Goal: Transaction & Acquisition: Book appointment/travel/reservation

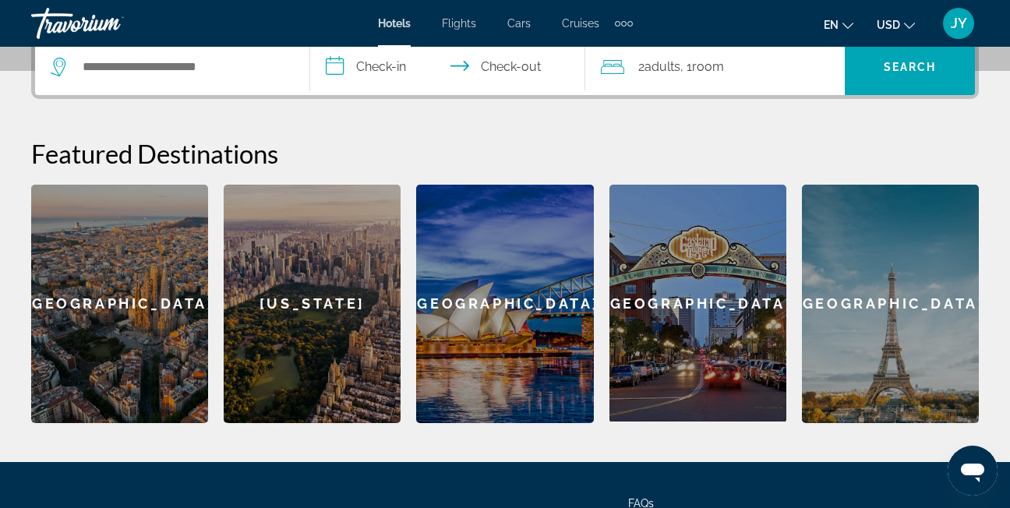
scroll to position [386, 0]
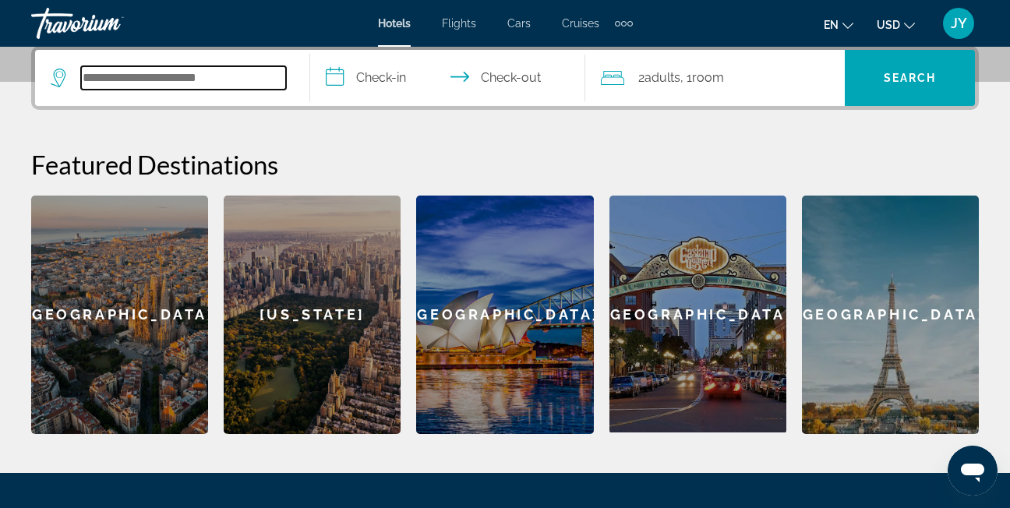
click at [181, 81] on input "Search hotel destination" at bounding box center [183, 77] width 205 height 23
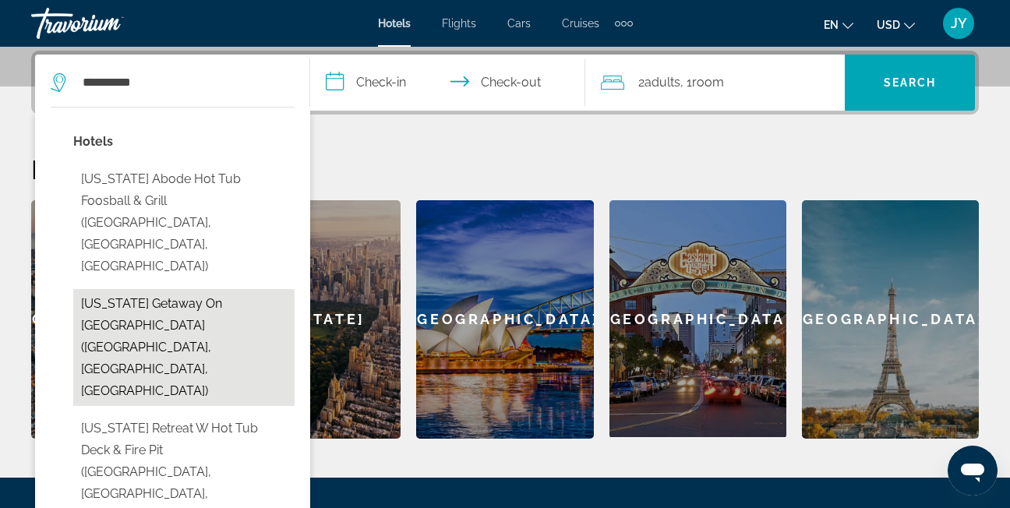
click at [189, 289] on button "[US_STATE] Getaway on [GEOGRAPHIC_DATA] ([GEOGRAPHIC_DATA], [GEOGRAPHIC_DATA], …" at bounding box center [183, 347] width 221 height 117
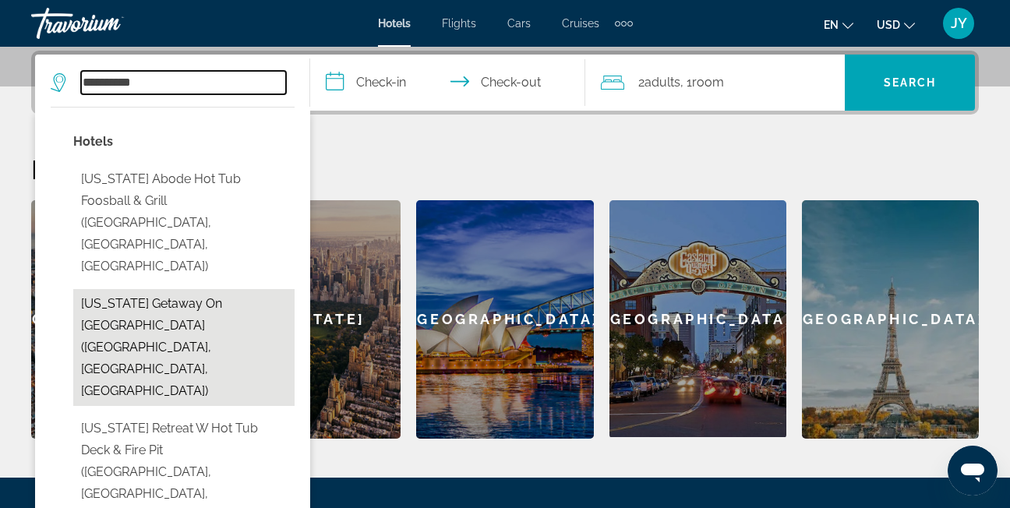
type input "**********"
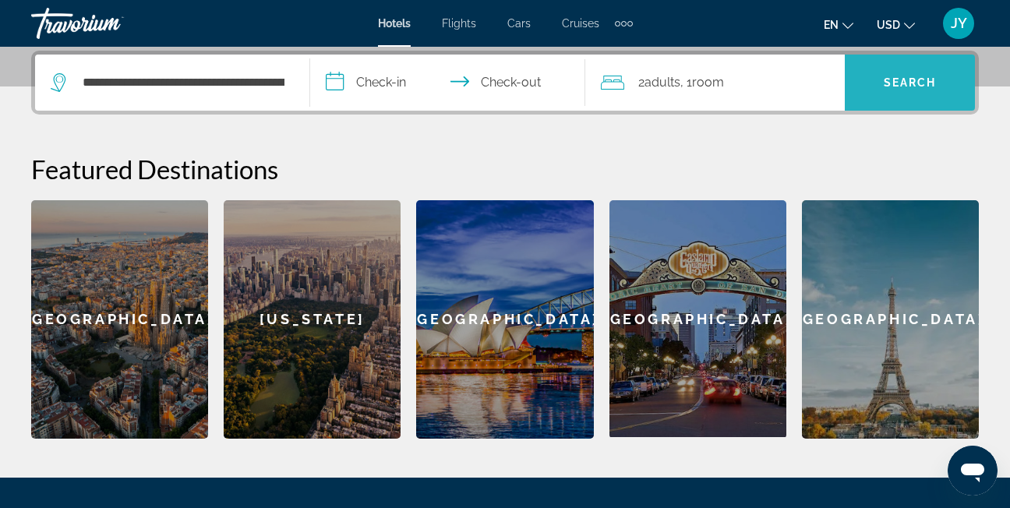
click at [884, 84] on span "Search" at bounding box center [910, 82] width 53 height 12
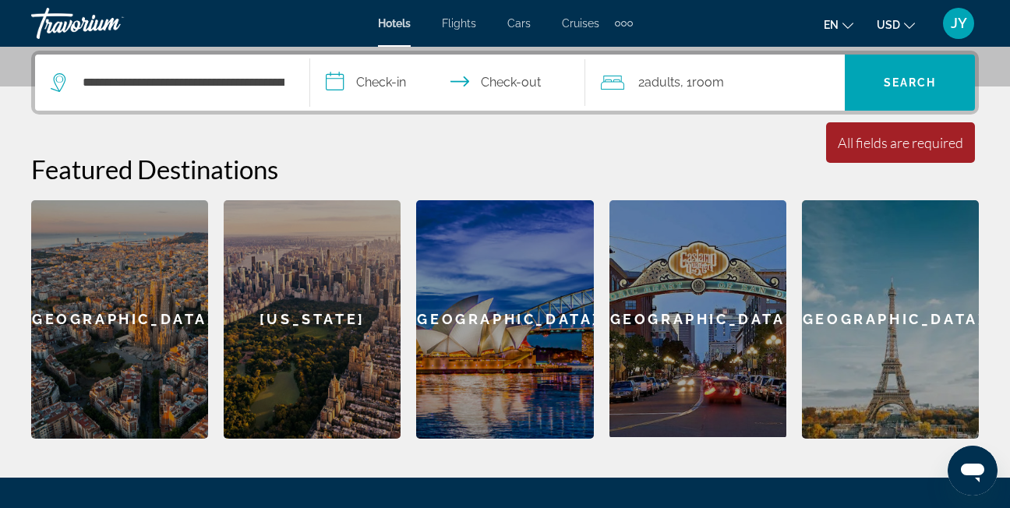
click at [413, 85] on input "**********" at bounding box center [450, 85] width 281 height 61
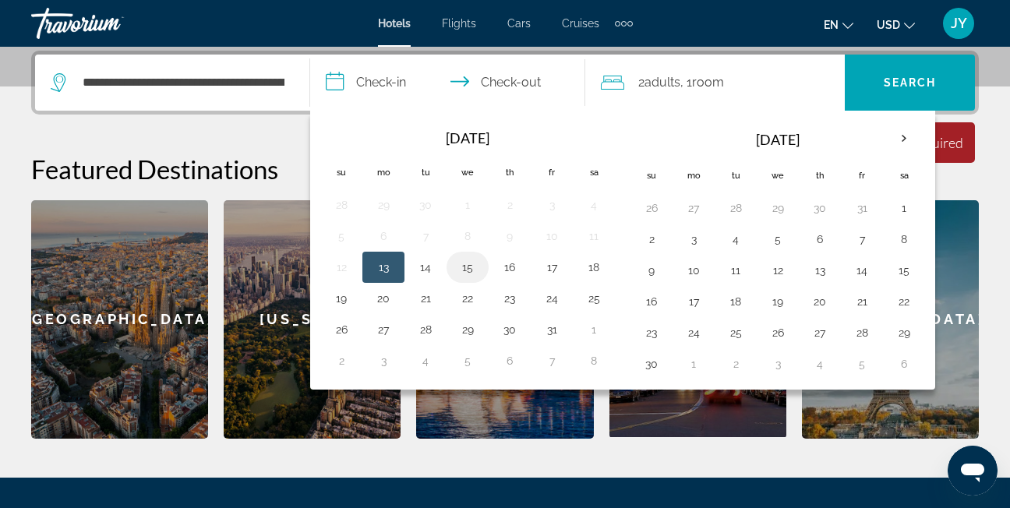
click at [468, 271] on button "15" at bounding box center [467, 267] width 25 height 22
click at [530, 81] on input "**********" at bounding box center [450, 85] width 281 height 61
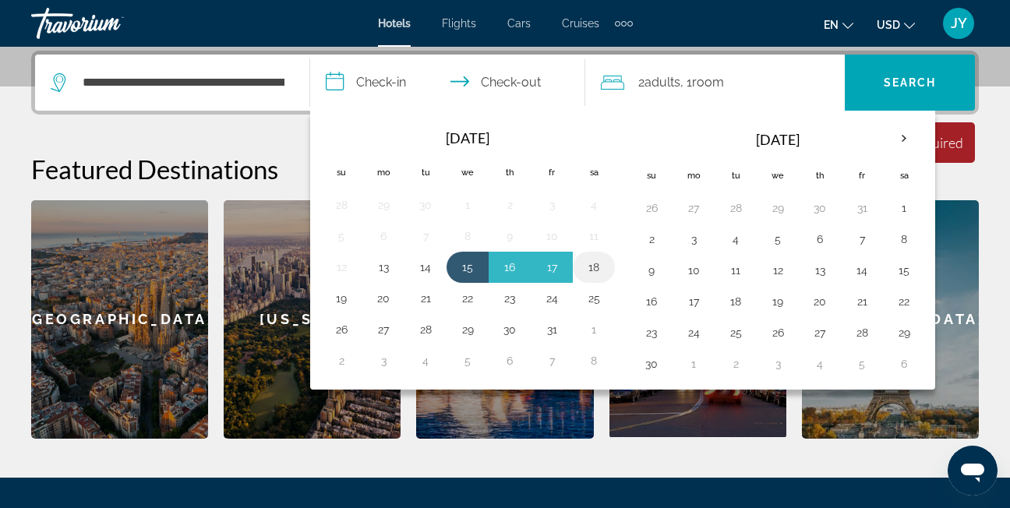
click at [596, 264] on button "18" at bounding box center [593, 267] width 25 height 22
type input "**********"
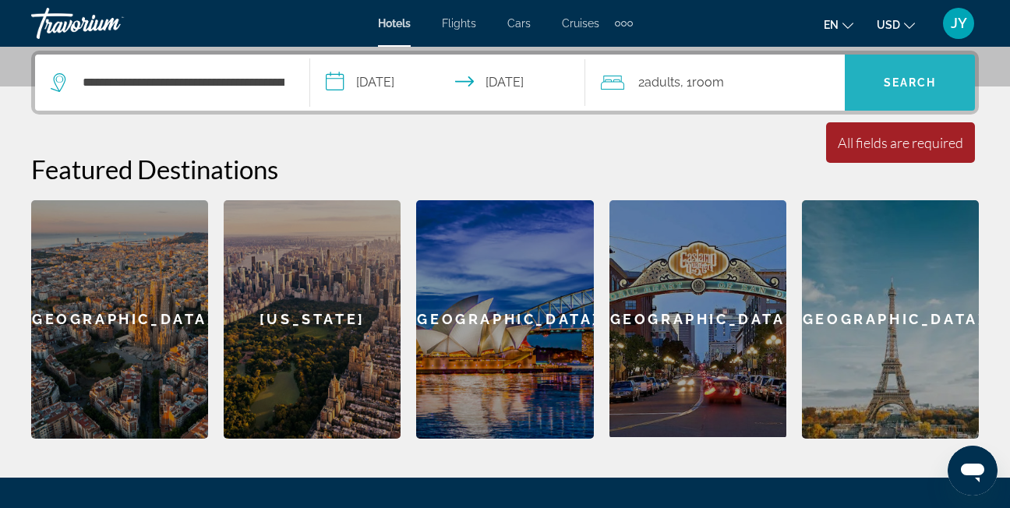
click at [881, 91] on span "Search" at bounding box center [910, 82] width 130 height 37
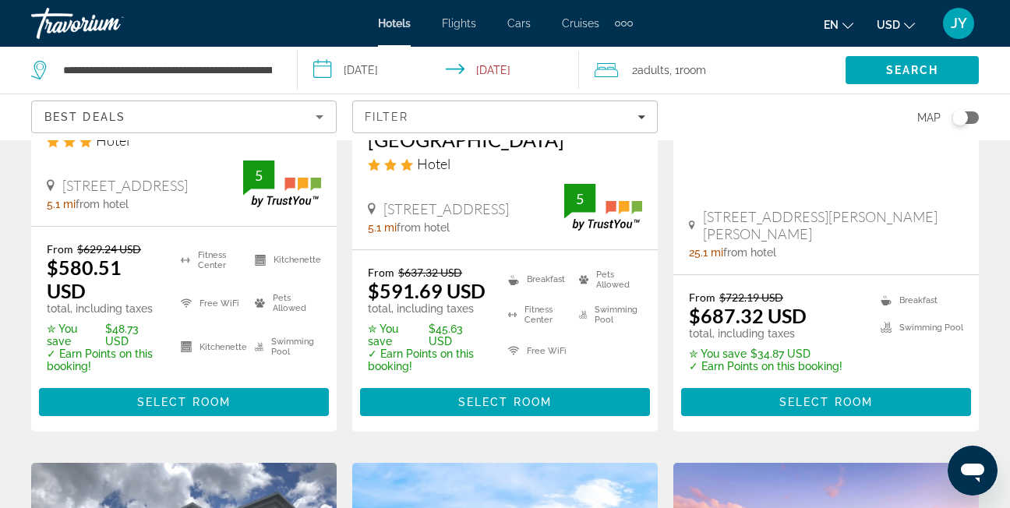
scroll to position [1091, 0]
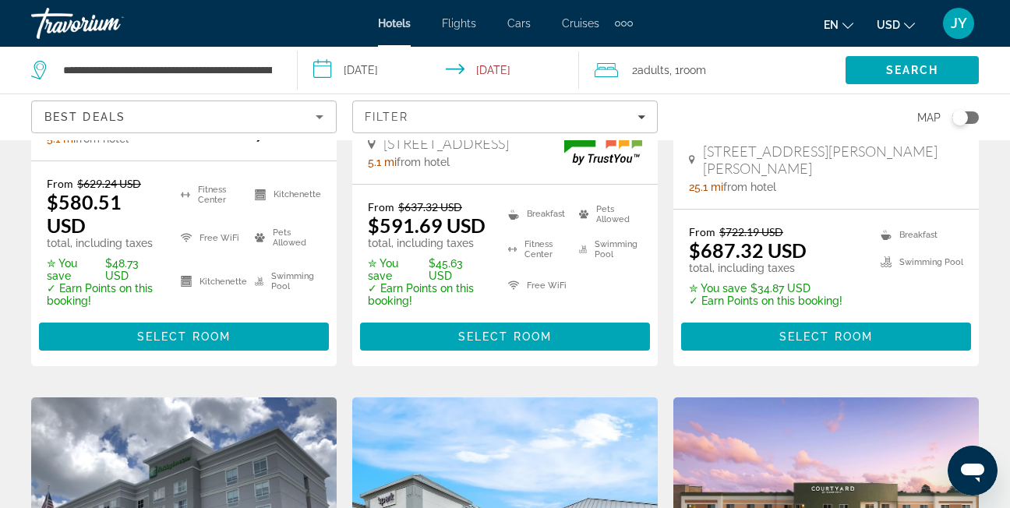
click at [574, 22] on span "Cruises" at bounding box center [580, 23] width 37 height 12
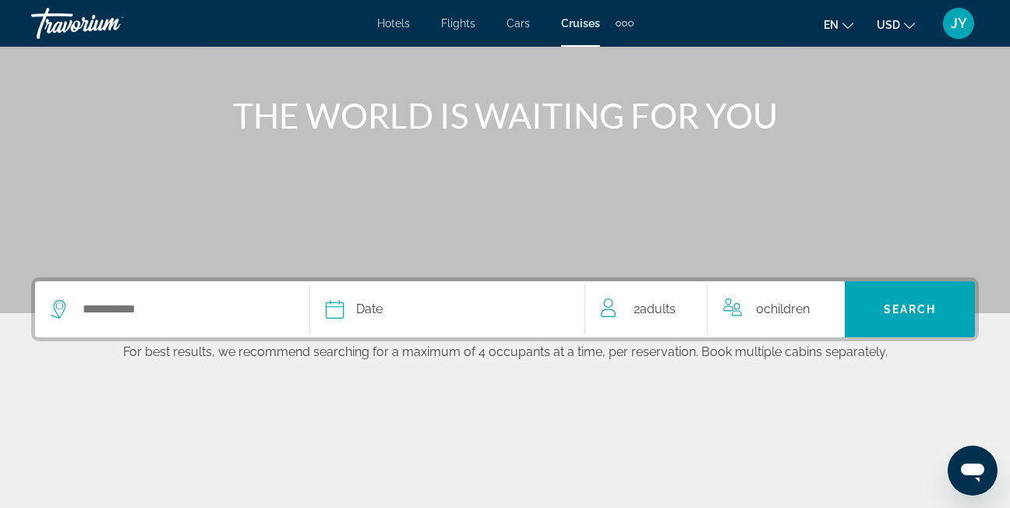
scroll to position [234, 0]
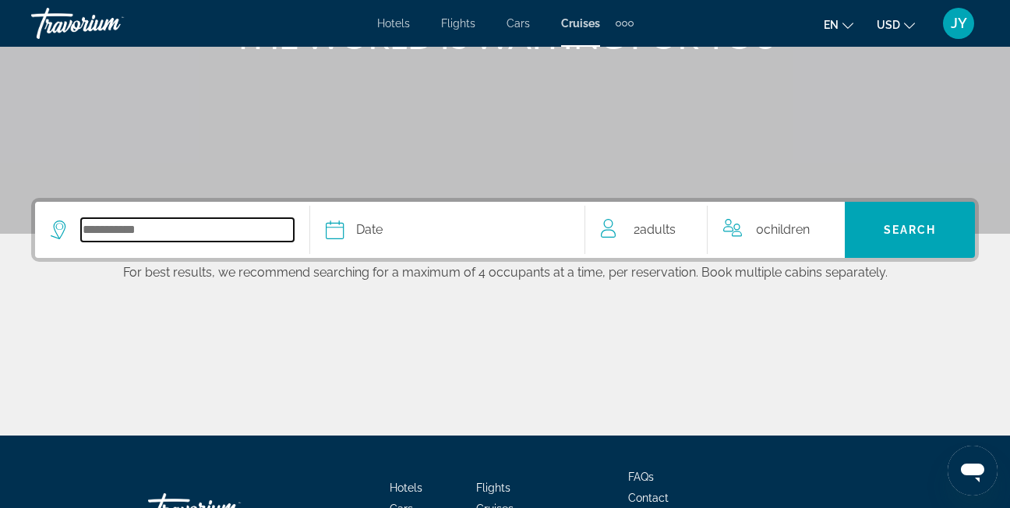
click at [238, 222] on input "Select cruise destination" at bounding box center [187, 229] width 213 height 23
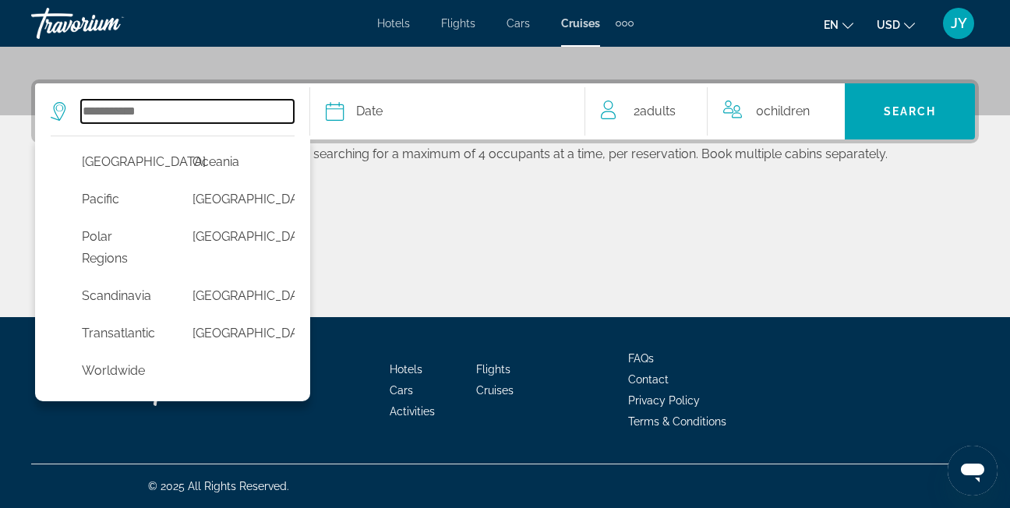
scroll to position [486, 0]
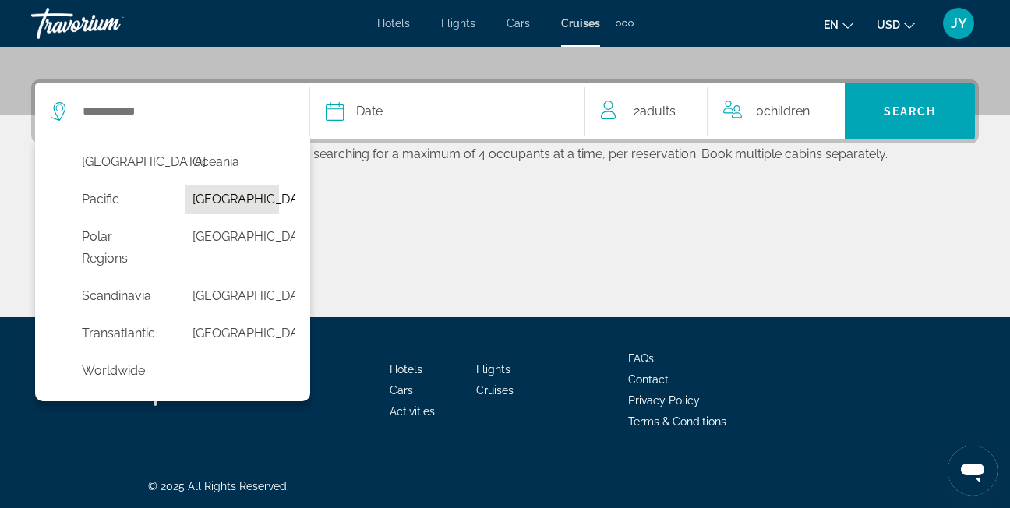
click at [225, 214] on button "[GEOGRAPHIC_DATA]" at bounding box center [232, 200] width 95 height 30
type input "**********"
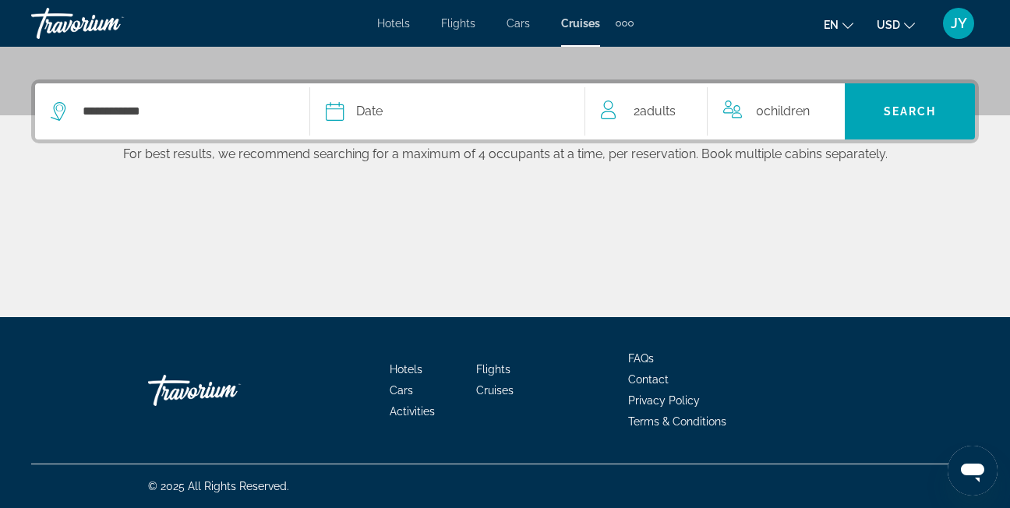
click at [446, 121] on div "Date" at bounding box center [447, 112] width 243 height 22
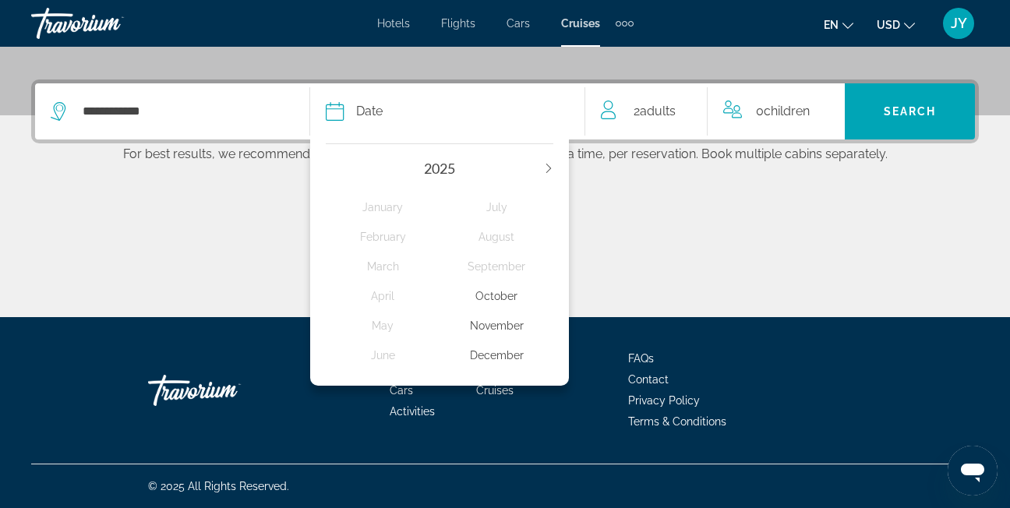
click at [498, 291] on div "October" at bounding box center [497, 296] width 114 height 28
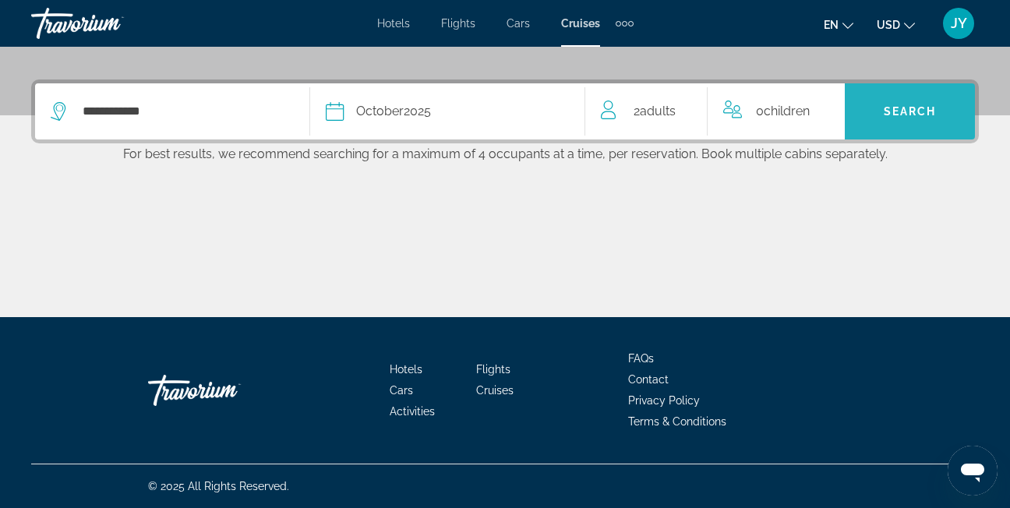
click at [884, 106] on span "Search" at bounding box center [910, 111] width 53 height 12
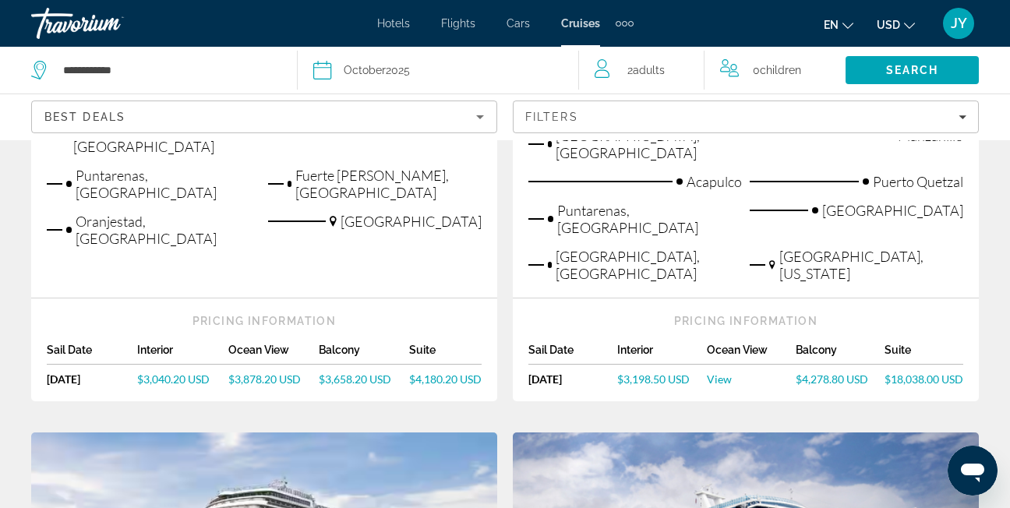
scroll to position [545, 0]
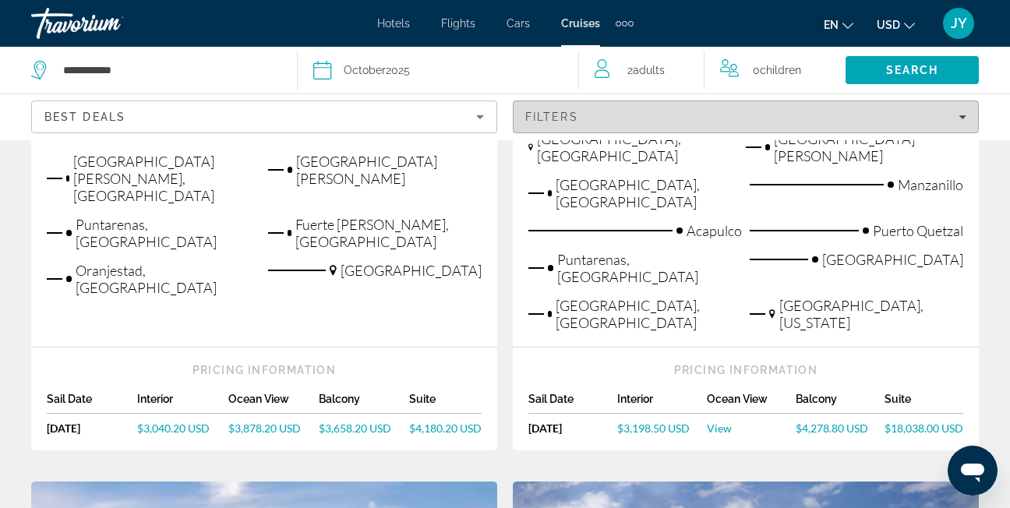
click at [574, 116] on span "Filters" at bounding box center [551, 117] width 53 height 12
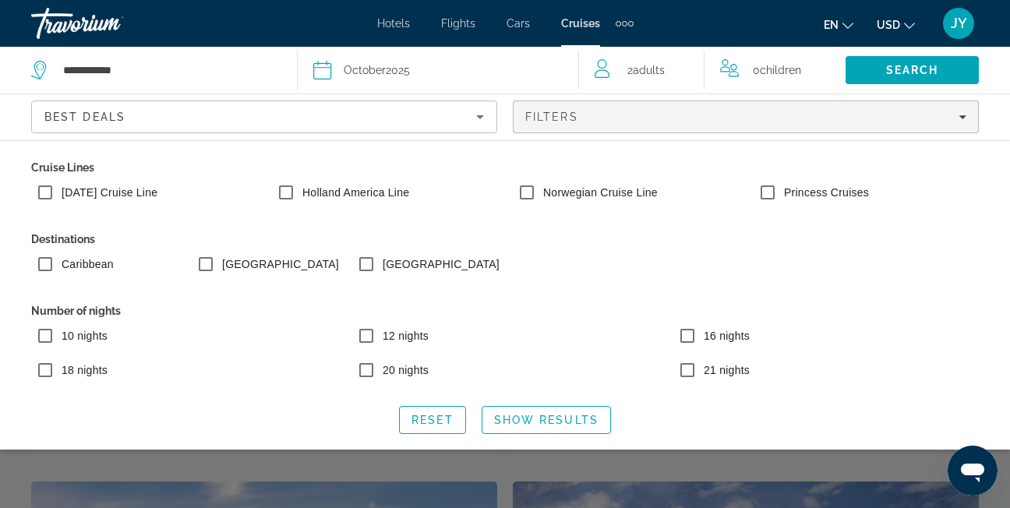
click at [444, 111] on div "Best Deals" at bounding box center [260, 117] width 432 height 19
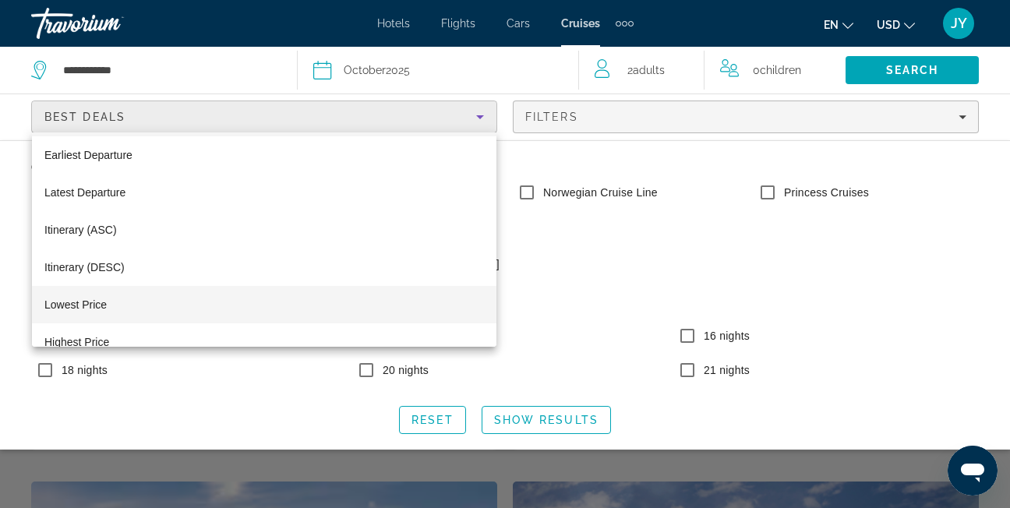
scroll to position [60, 0]
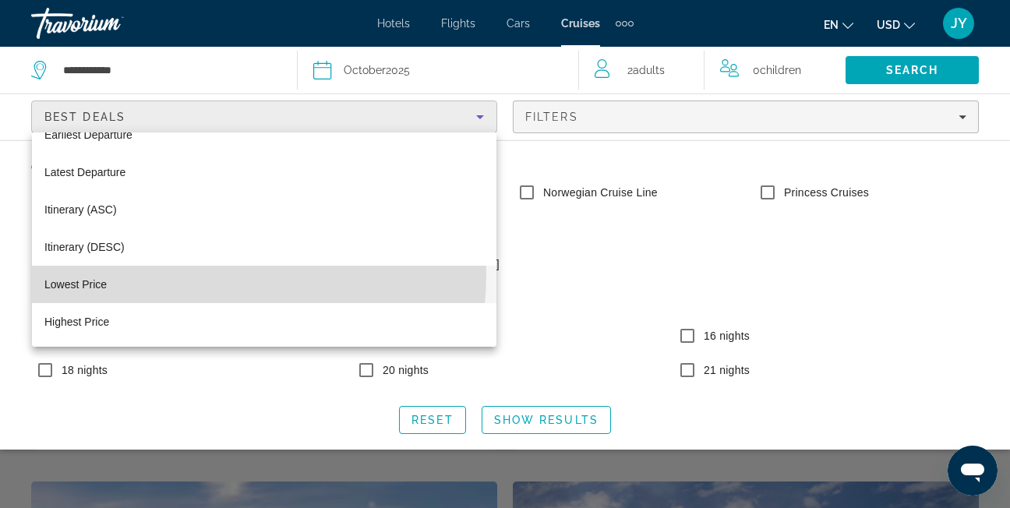
click at [171, 274] on mat-option "Lowest Price" at bounding box center [264, 284] width 464 height 37
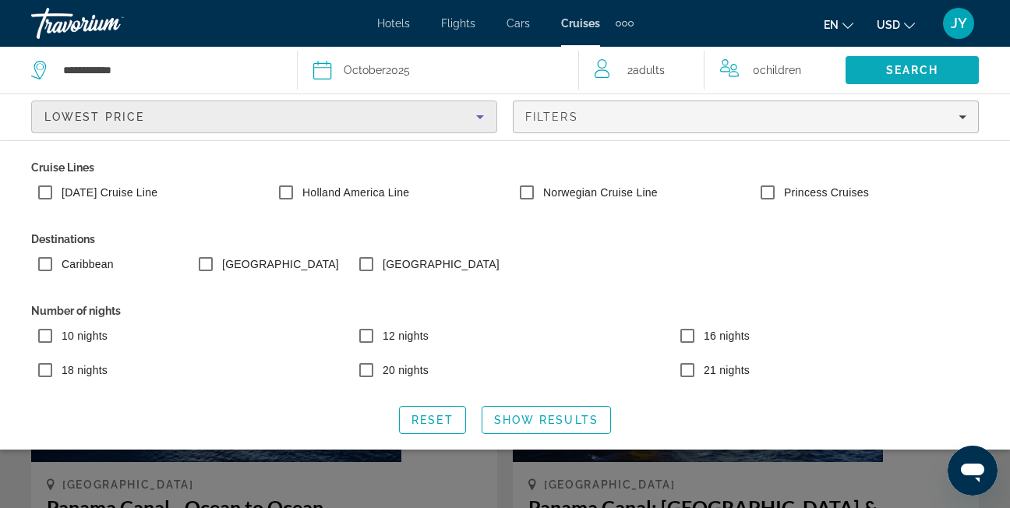
click at [884, 76] on span "Search" at bounding box center [912, 69] width 133 height 37
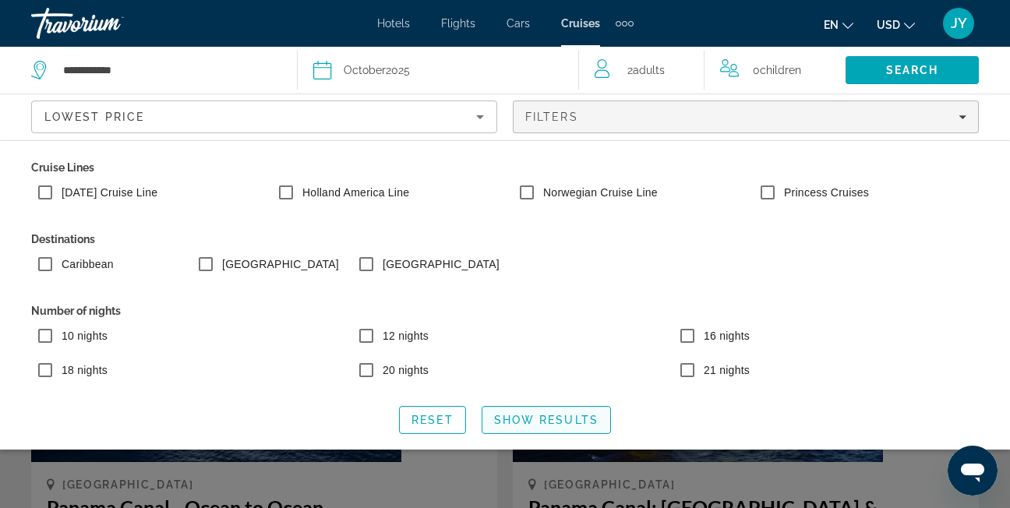
click at [574, 416] on span "Show Results" at bounding box center [546, 420] width 104 height 12
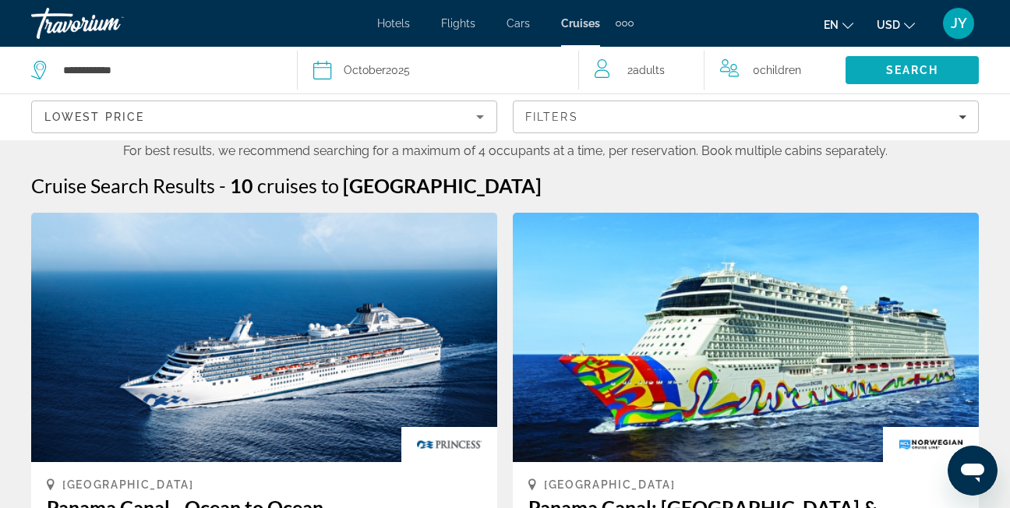
click at [898, 73] on span "Search" at bounding box center [912, 70] width 53 height 12
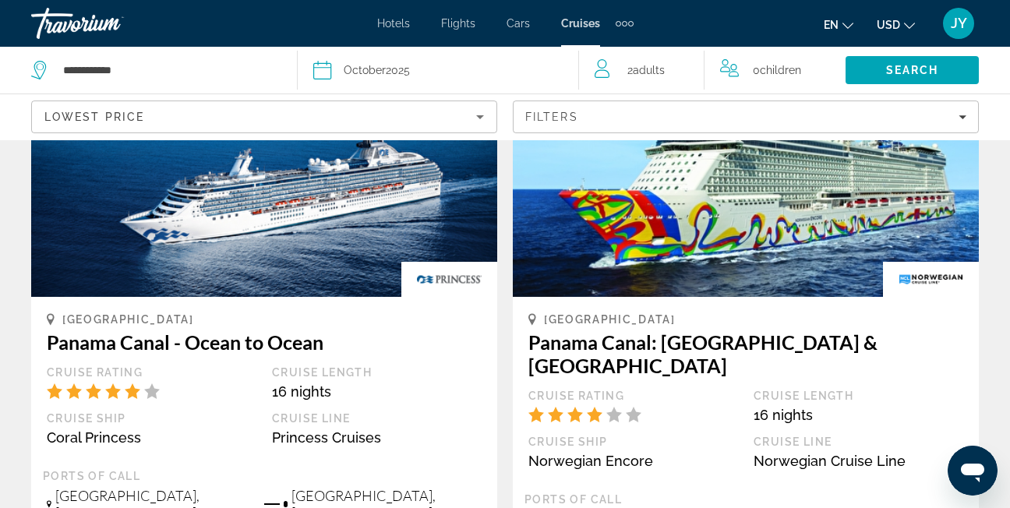
scroll to position [156, 0]
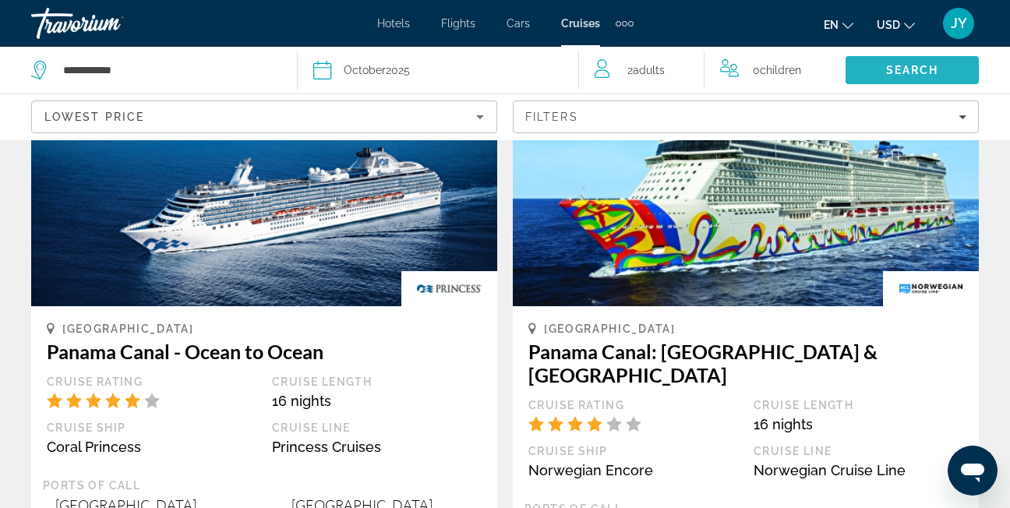
click at [918, 62] on span "Search" at bounding box center [912, 69] width 133 height 37
click at [478, 116] on icon "Sort by" at bounding box center [480, 117] width 8 height 4
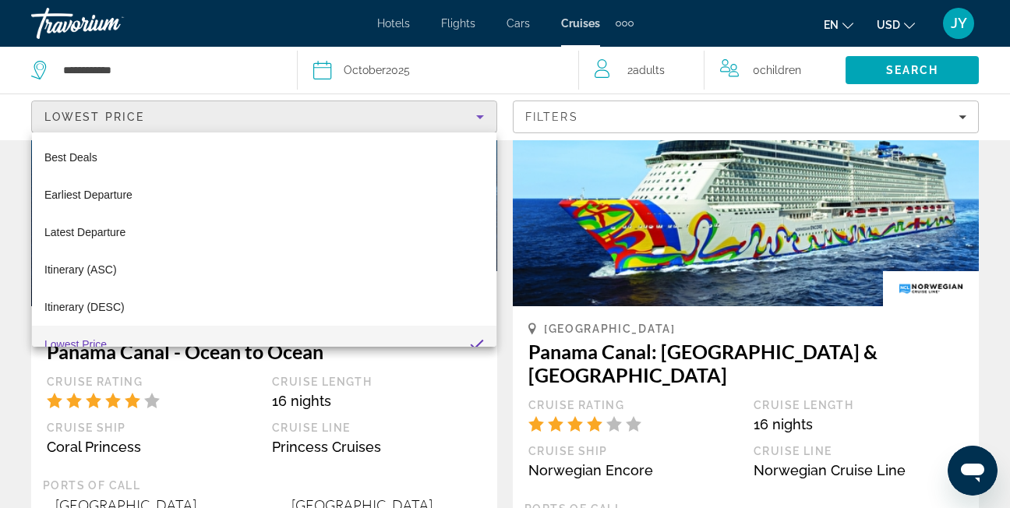
scroll to position [16, 0]
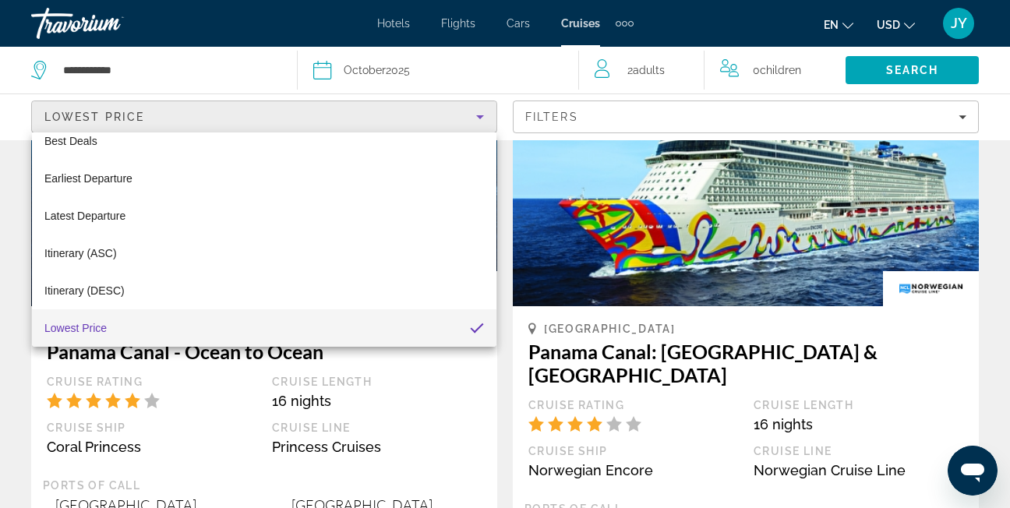
click at [270, 330] on mat-option "Lowest Price" at bounding box center [264, 327] width 464 height 37
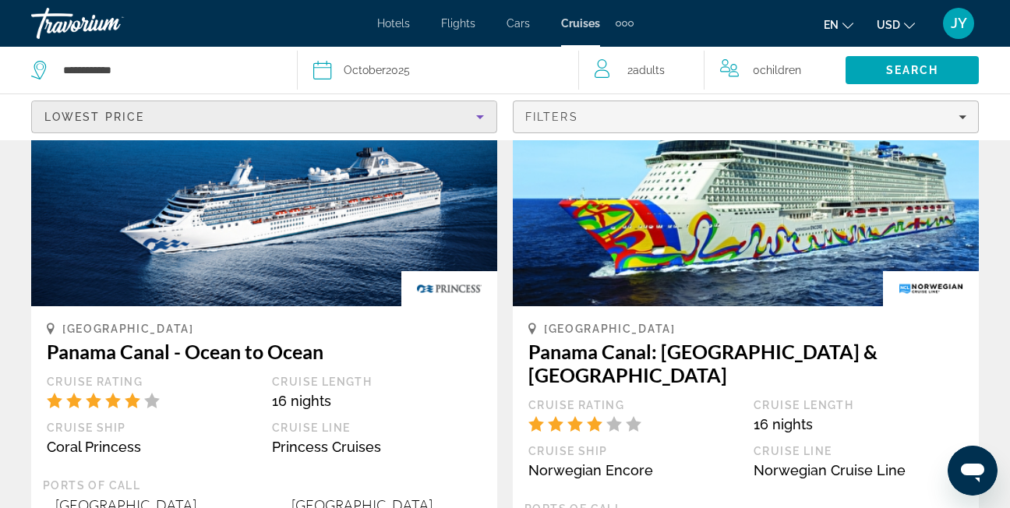
click at [942, 114] on div "Filters" at bounding box center [745, 117] width 441 height 12
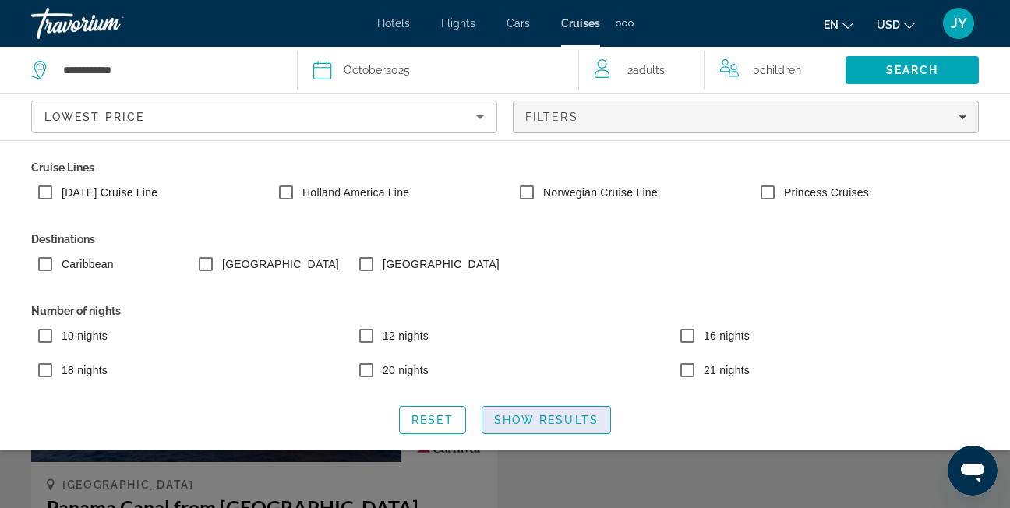
click at [536, 410] on span "Search widget" at bounding box center [546, 419] width 128 height 37
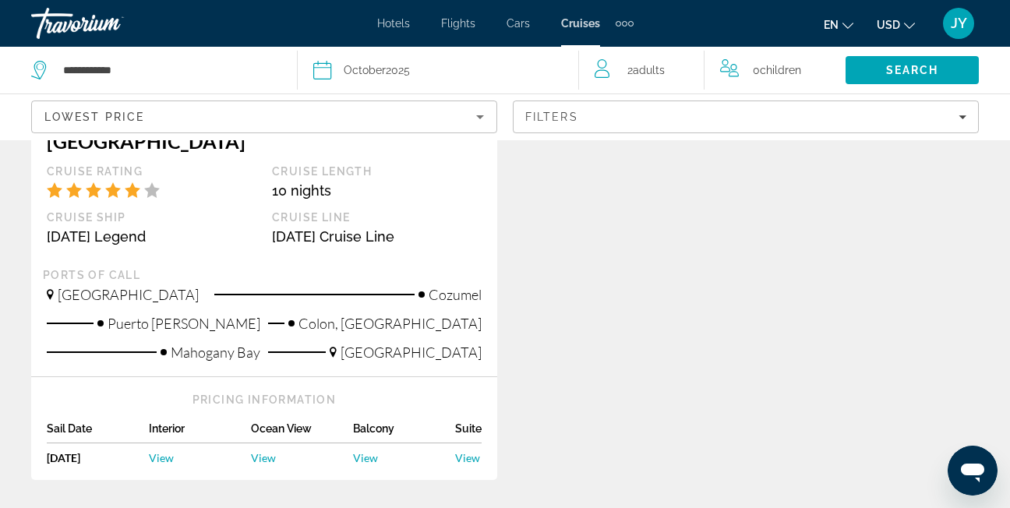
scroll to position [311, 0]
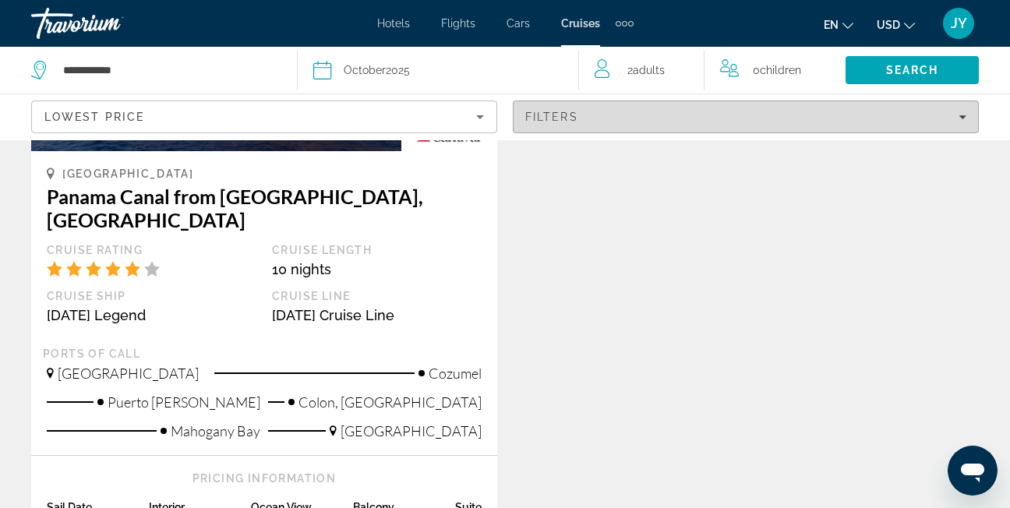
click at [716, 112] on div "Filters" at bounding box center [745, 117] width 441 height 12
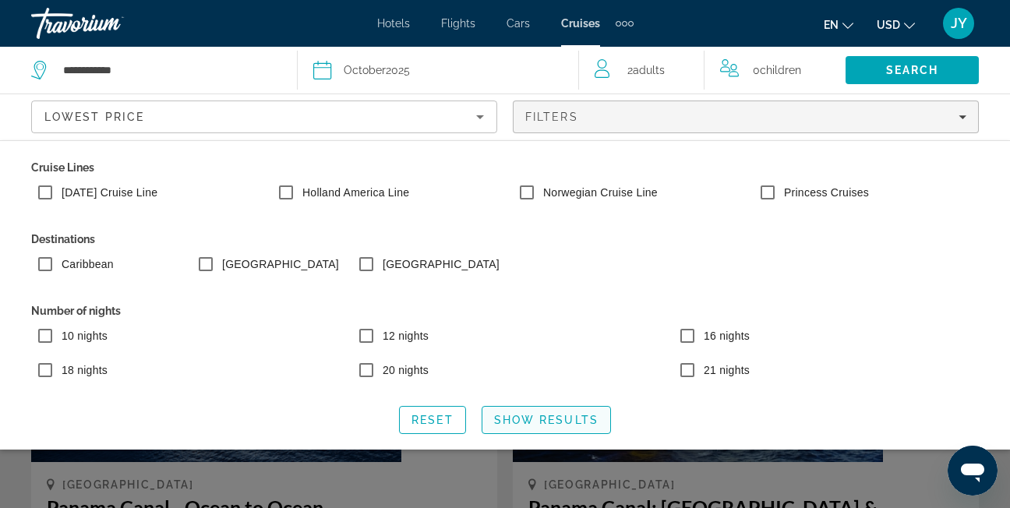
click at [538, 421] on span "Show Results" at bounding box center [546, 420] width 104 height 12
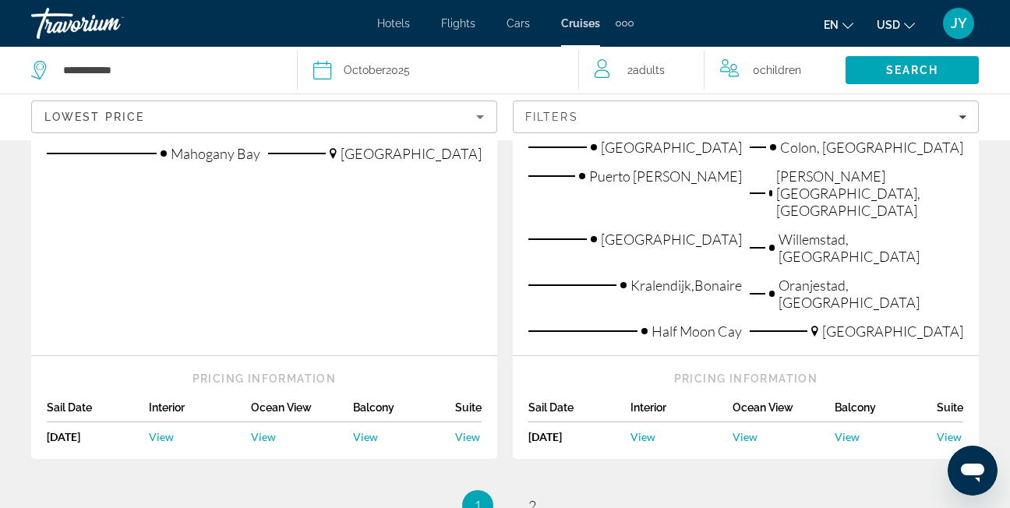
scroll to position [2183, 0]
click at [539, 492] on link "page 2" at bounding box center [532, 505] width 27 height 27
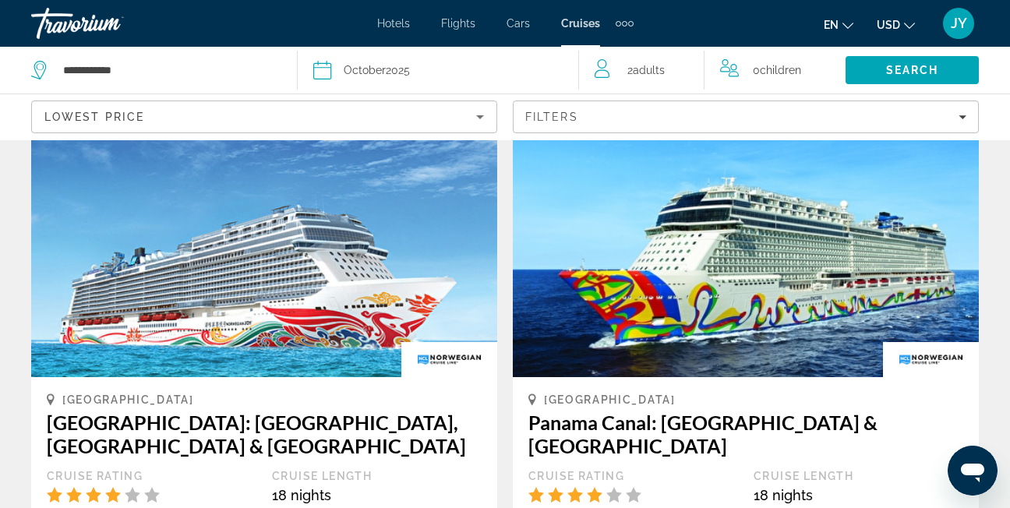
scroll to position [78, 0]
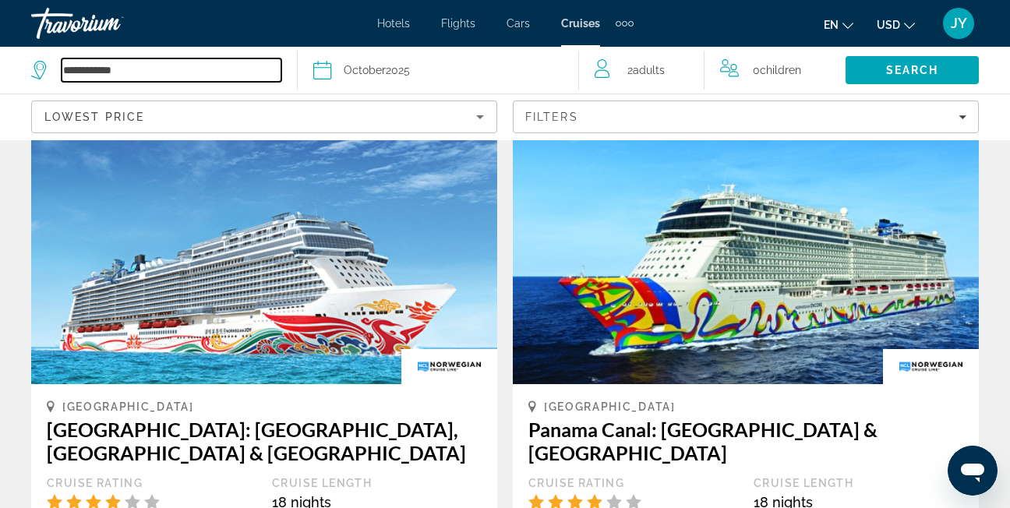
click at [169, 64] on input "**********" at bounding box center [172, 69] width 220 height 23
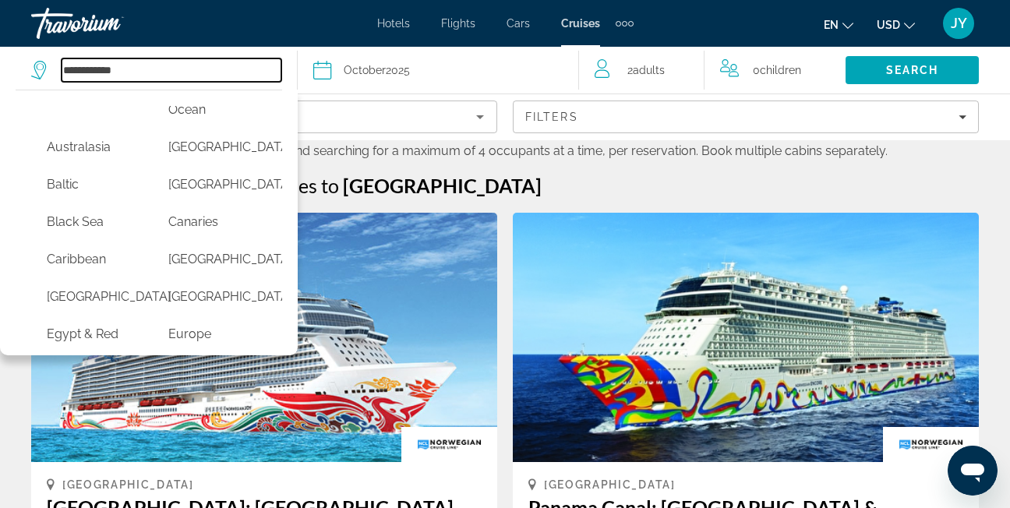
scroll to position [156, 0]
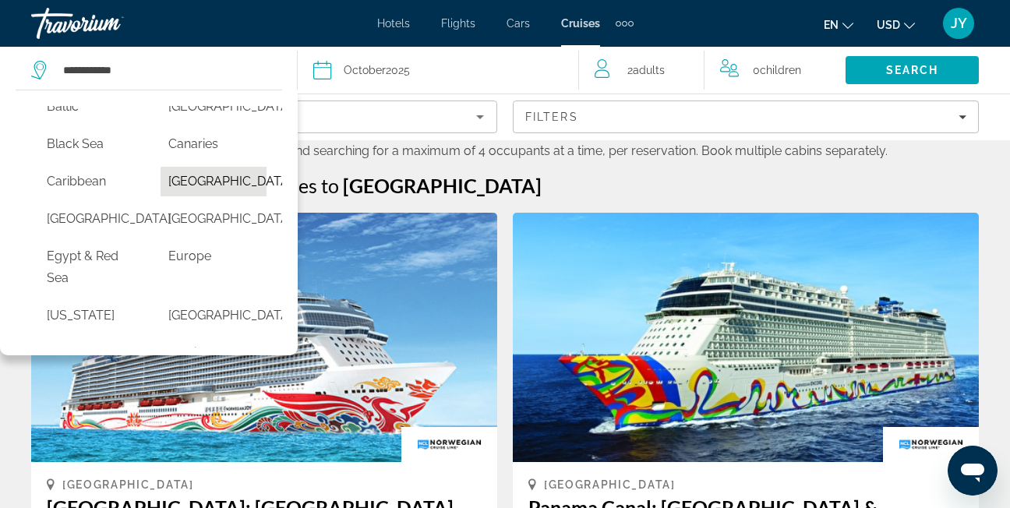
click at [186, 182] on button "[GEOGRAPHIC_DATA]" at bounding box center [214, 182] width 106 height 30
type input "**********"
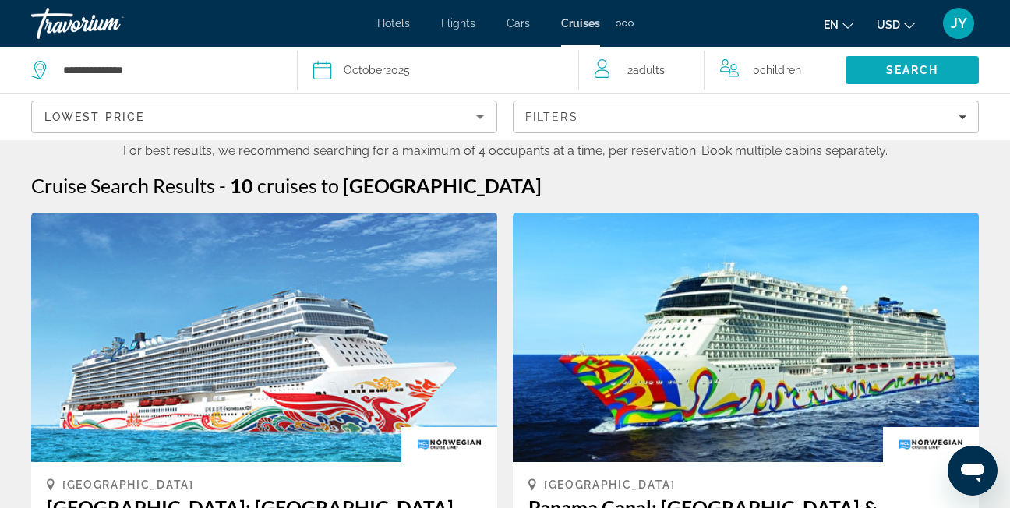
click at [881, 76] on span "Search" at bounding box center [912, 69] width 133 height 37
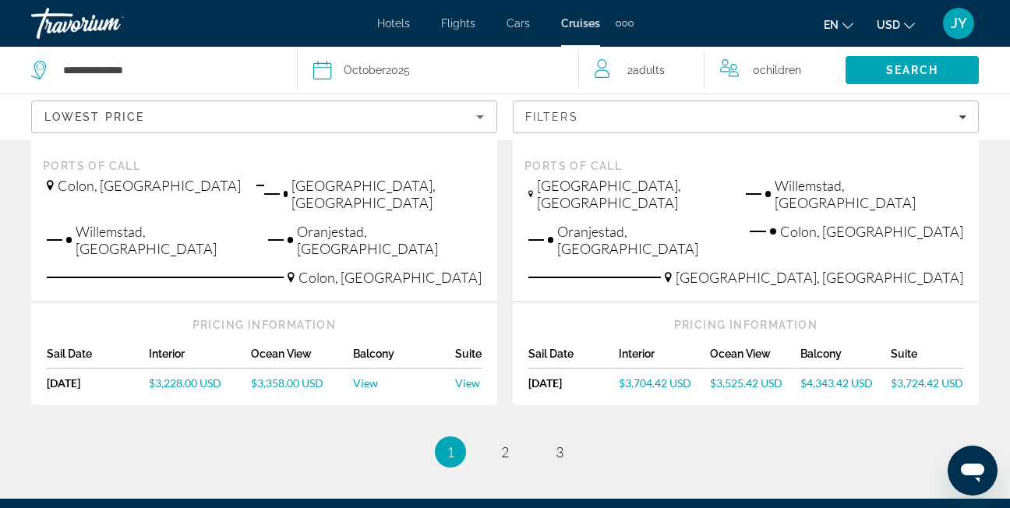
scroll to position [1948, 0]
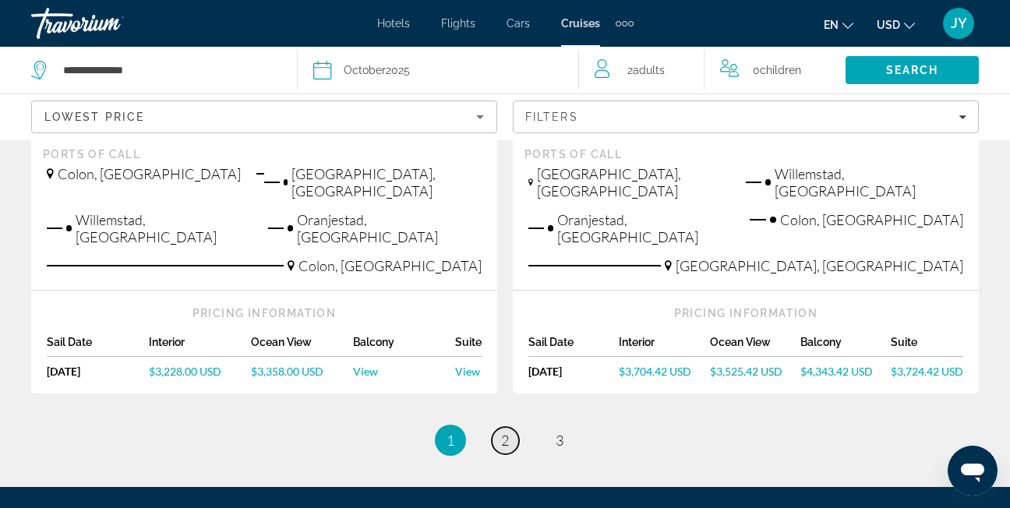
click at [514, 427] on link "page 2" at bounding box center [505, 440] width 27 height 27
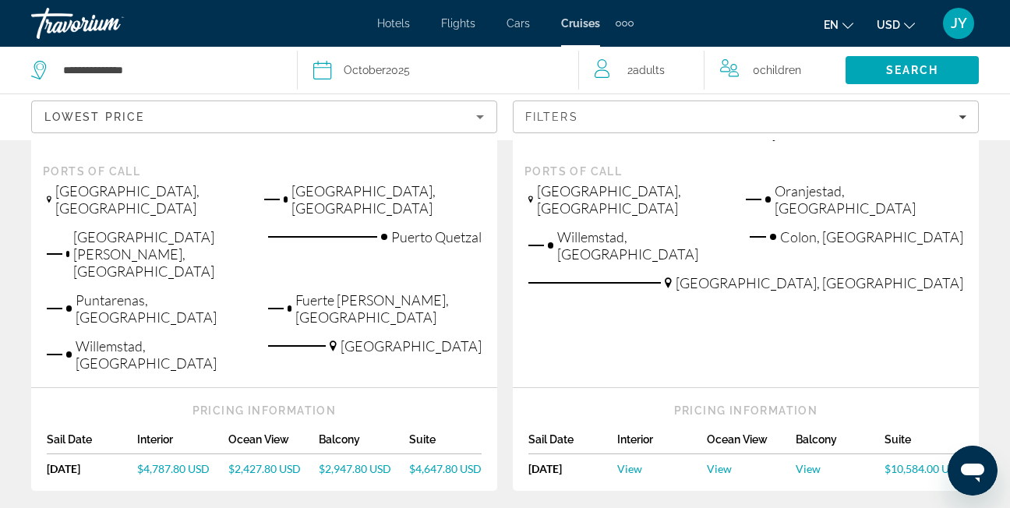
scroll to position [1247, 0]
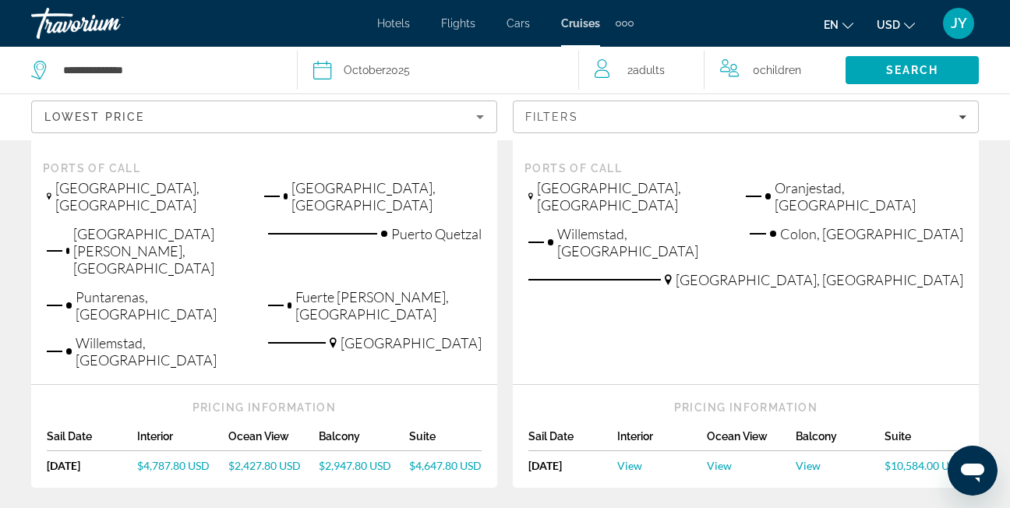
click at [390, 19] on span "Hotels" at bounding box center [393, 23] width 33 height 12
